Goal: Navigation & Orientation: Find specific page/section

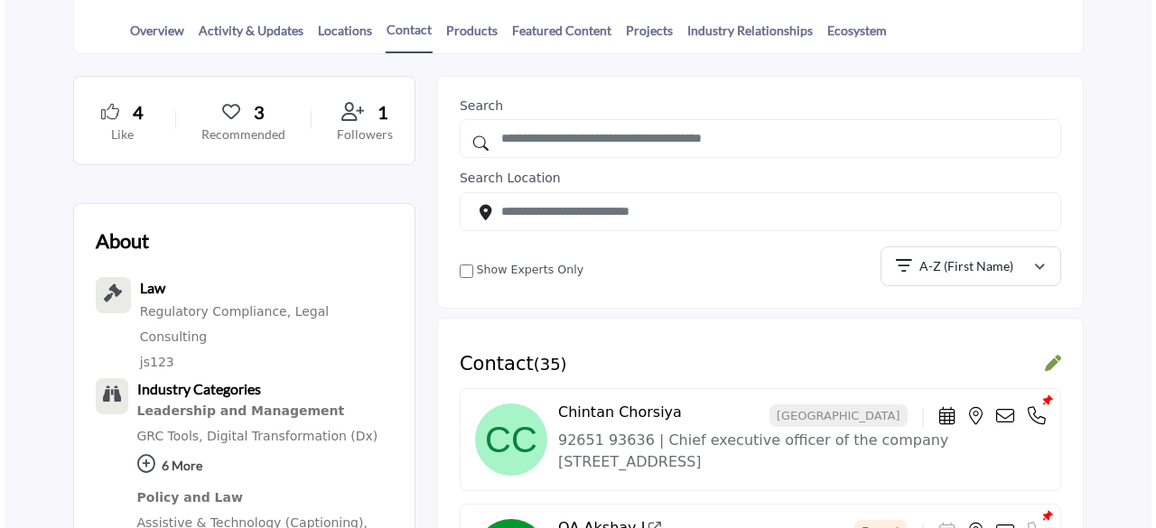
scroll to position [465, 0]
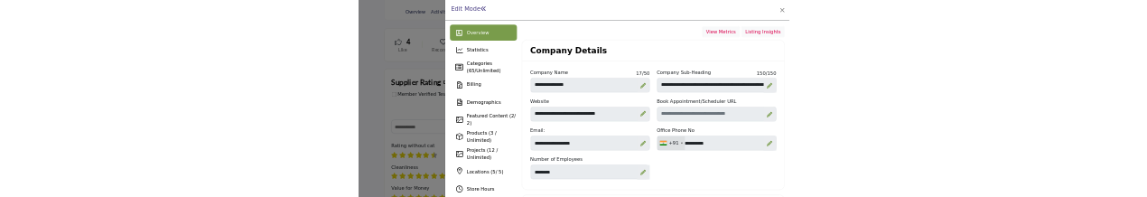
scroll to position [469, 0]
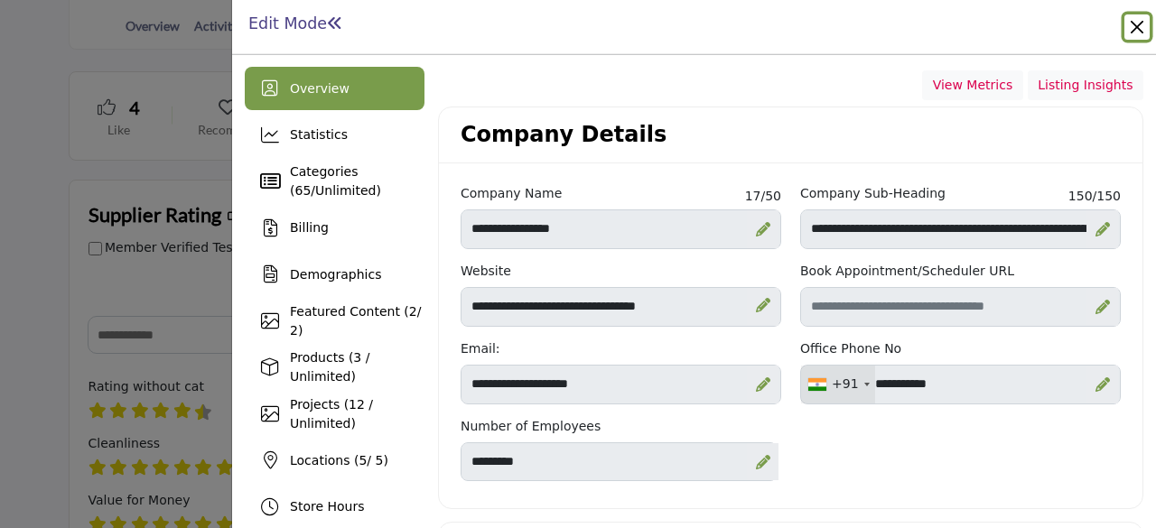
click at [1142, 24] on button "Close" at bounding box center [1136, 26] width 25 height 25
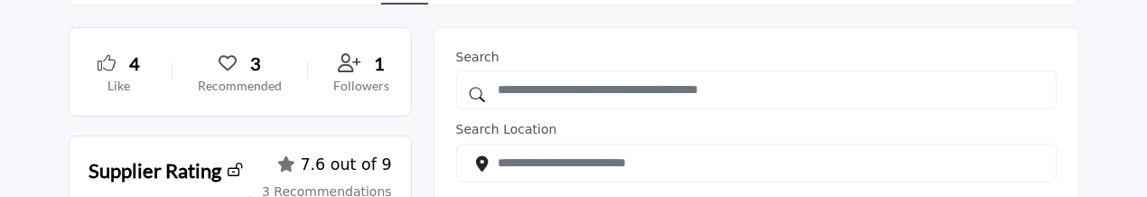
scroll to position [469, 0]
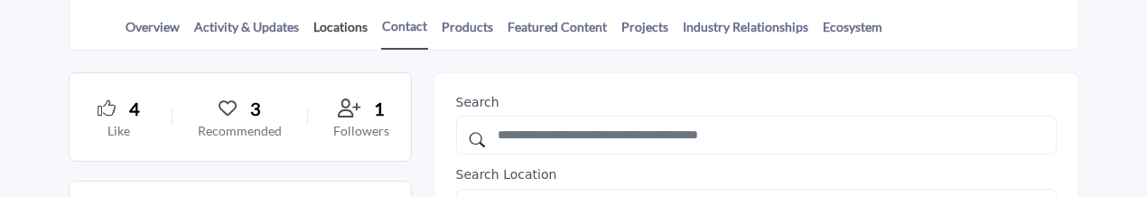
click at [330, 17] on link "Locations" at bounding box center [340, 33] width 56 height 32
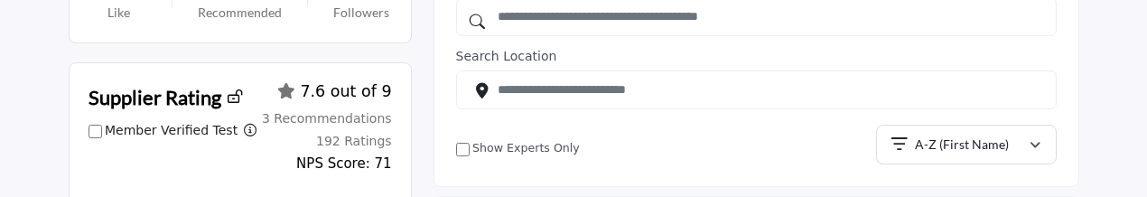
scroll to position [559, 0]
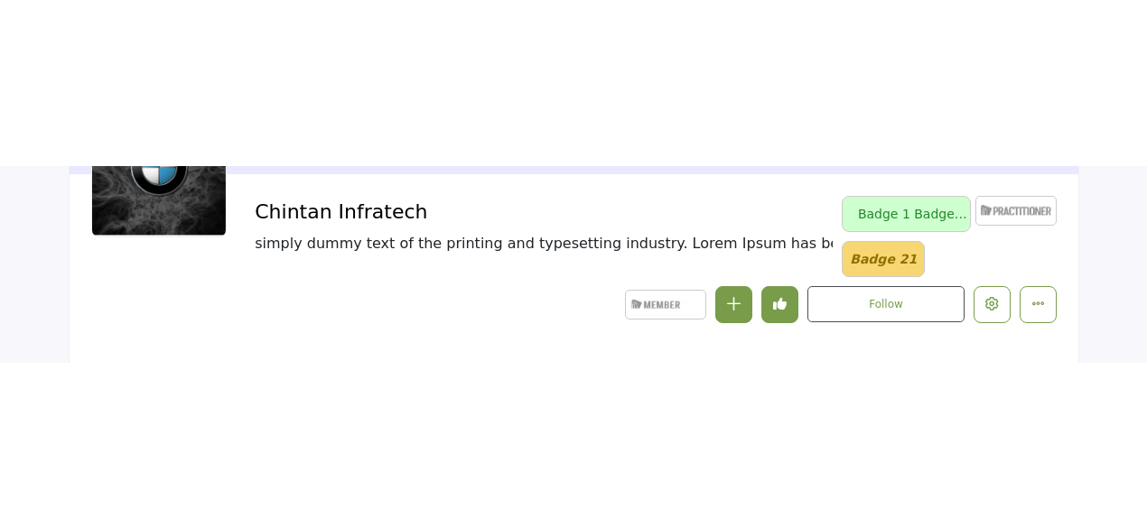
scroll to position [320, 0]
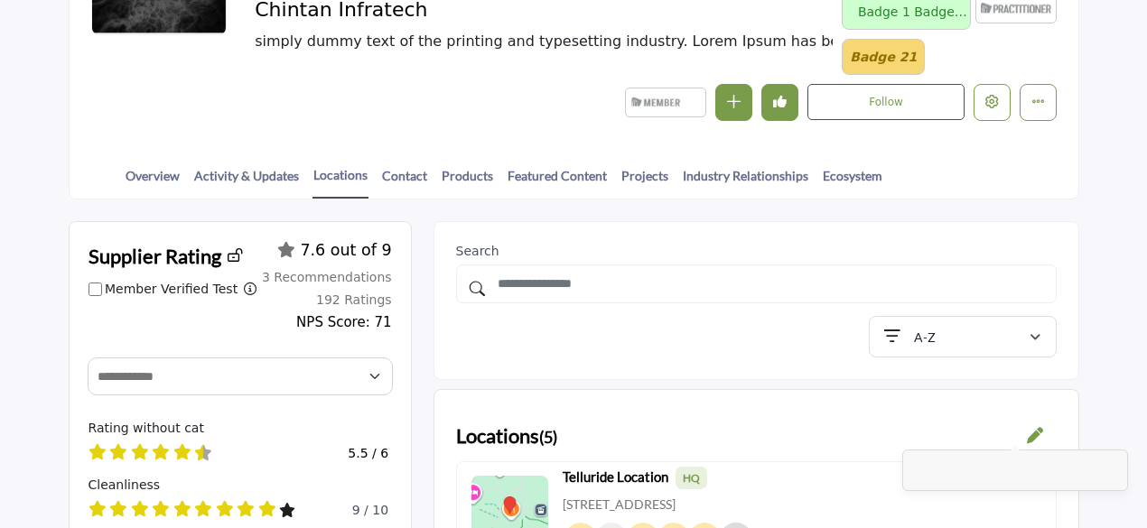
click at [1033, 196] on div at bounding box center [1035, 437] width 16 height 21
